Goal: Task Accomplishment & Management: Use online tool/utility

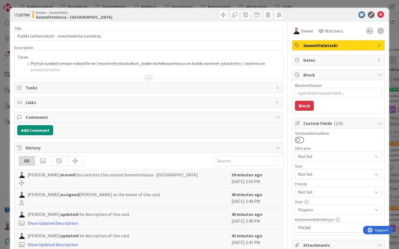
click at [149, 78] on div at bounding box center [149, 77] width 6 height 4
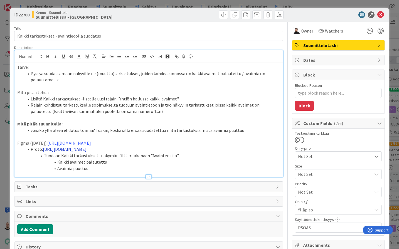
click at [75, 152] on link "[URL][DOMAIN_NAME]" at bounding box center [65, 149] width 44 height 6
click at [133, 175] on link "[URL][DOMAIN_NAME]" at bounding box center [129, 175] width 38 height 7
type textarea "x"
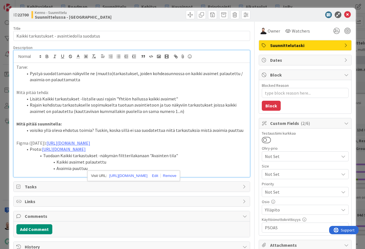
click at [361, 90] on div "ID 22700 Kenno - Suunnittelu Suunnittelussa - Rautalangat Title 44 / 128 Kaikki…" at bounding box center [182, 124] width 365 height 249
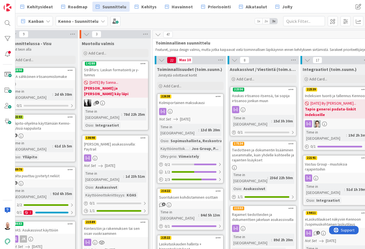
scroll to position [0, 162]
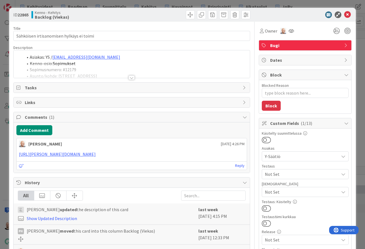
type textarea "x"
click at [132, 78] on div at bounding box center [132, 77] width 6 height 4
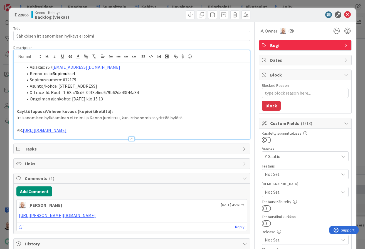
click at [251, 5] on div "ID 22865 Kenno - Kehitys Backlog (Viekas) Title 42 / 128 Sähköisen irtisanomise…" at bounding box center [182, 124] width 365 height 249
